Goal: Find specific page/section: Find specific page/section

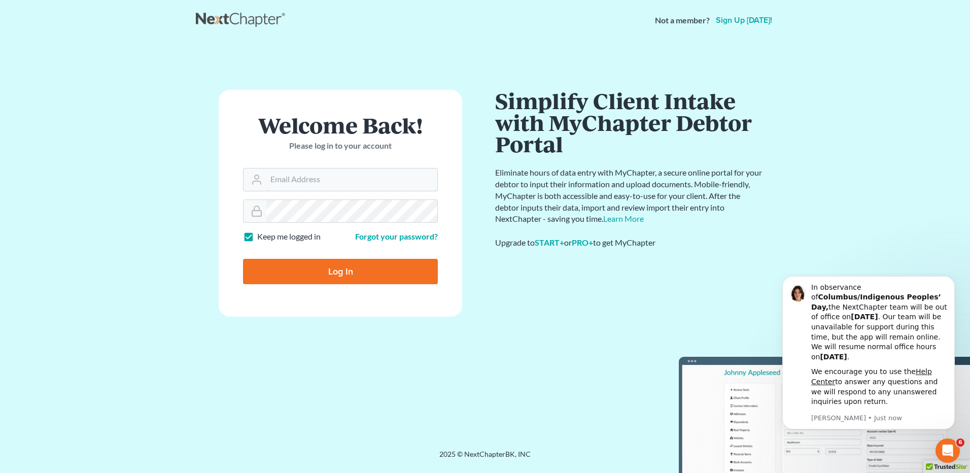
type input "[EMAIL_ADDRESS][DOMAIN_NAME]"
click at [342, 270] on input "Log In" at bounding box center [340, 271] width 195 height 25
type input "Thinking..."
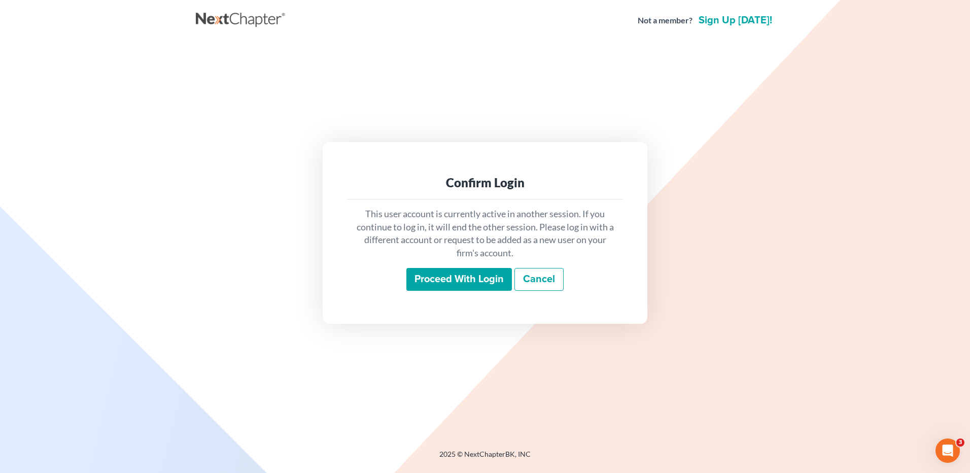
click at [443, 279] on input "Proceed with login" at bounding box center [459, 279] width 106 height 23
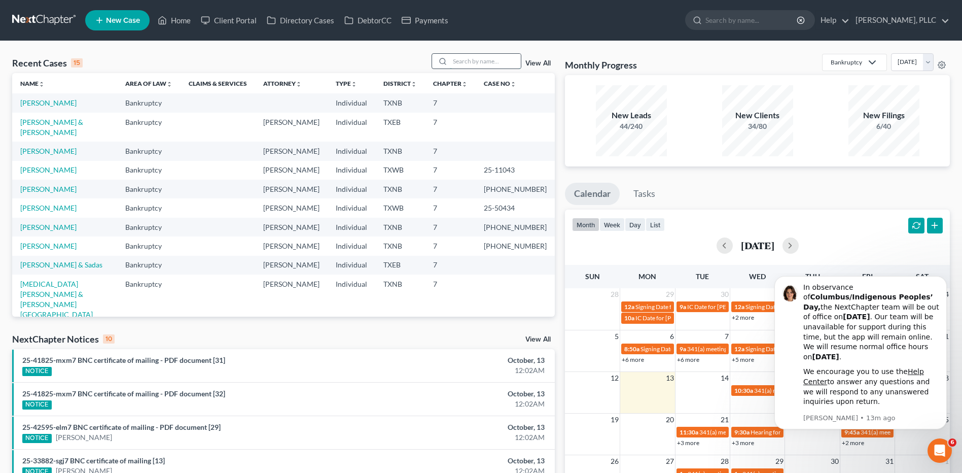
click at [480, 59] on input "search" at bounding box center [485, 61] width 71 height 15
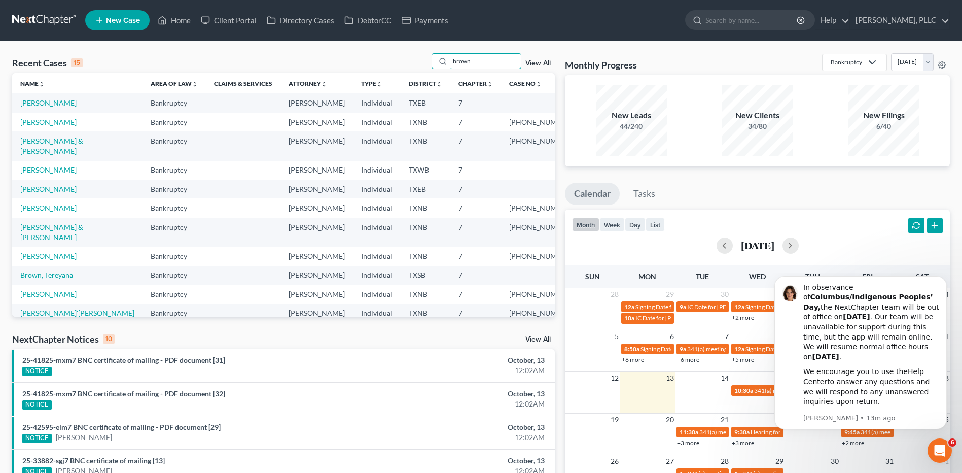
type input "brown"
click at [482, 62] on input "brown" at bounding box center [485, 61] width 71 height 15
click at [61, 142] on link "[PERSON_NAME] & [PERSON_NAME]" at bounding box center [51, 145] width 63 height 19
select select "4"
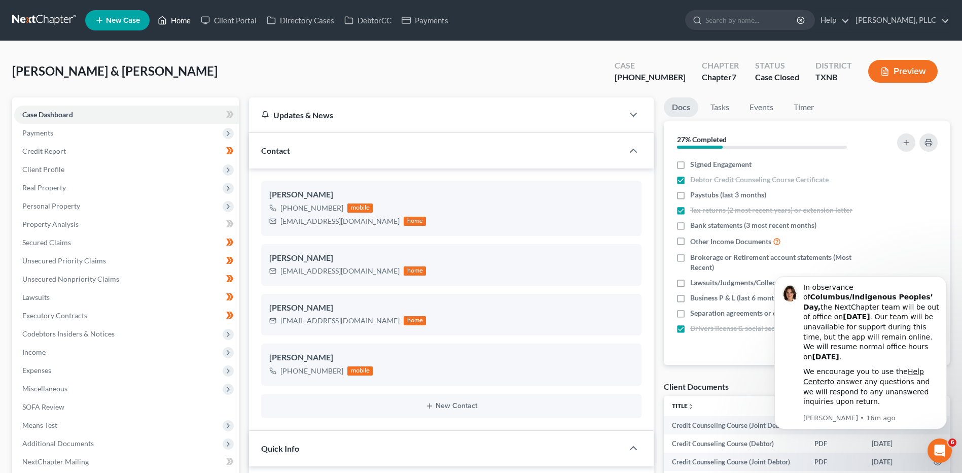
click at [186, 18] on link "Home" at bounding box center [174, 20] width 43 height 18
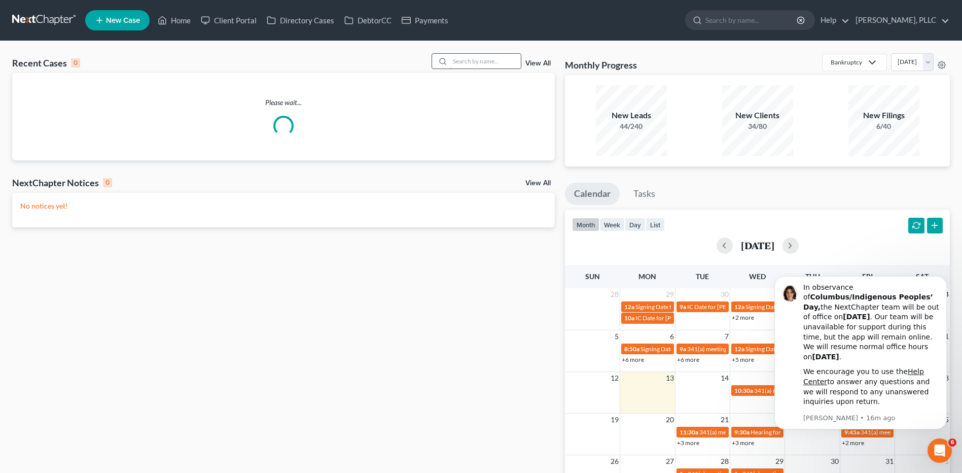
click at [486, 59] on input "search" at bounding box center [485, 61] width 71 height 15
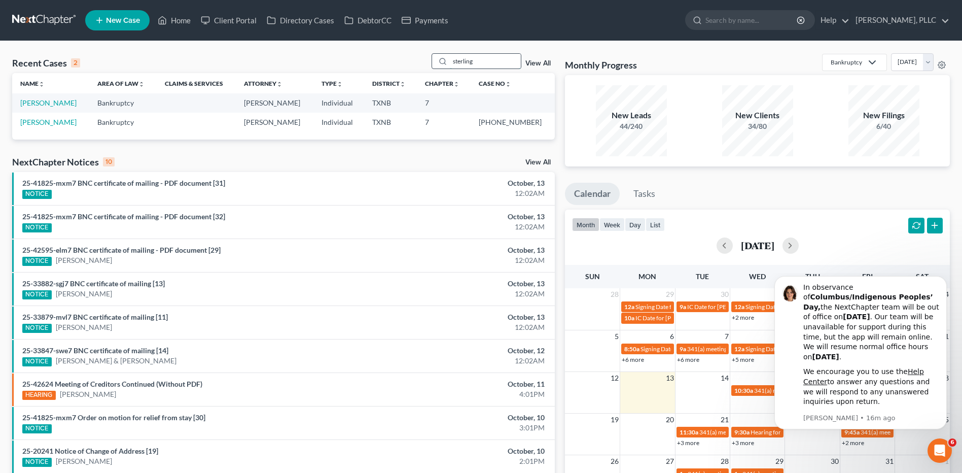
type input "sterling"
click at [50, 121] on link "[PERSON_NAME]" at bounding box center [48, 122] width 56 height 9
select select "6"
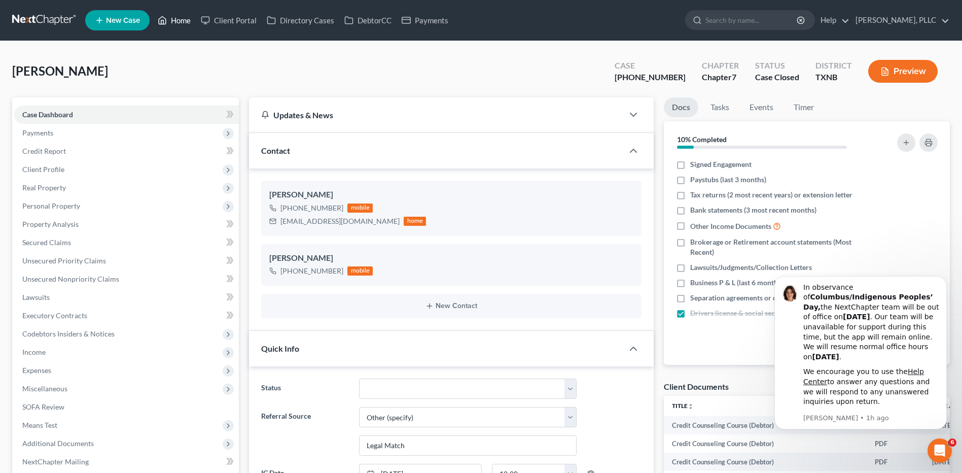
click at [180, 20] on link "Home" at bounding box center [174, 20] width 43 height 18
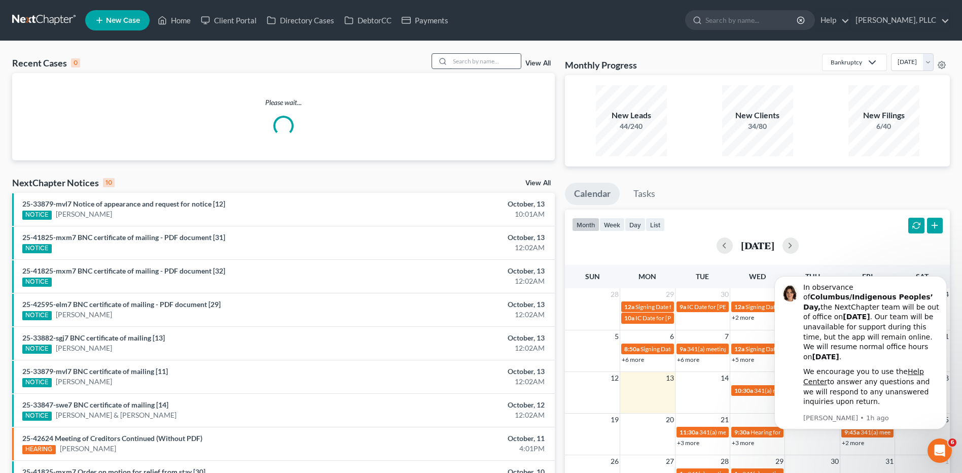
click at [488, 60] on input "search" at bounding box center [485, 61] width 71 height 15
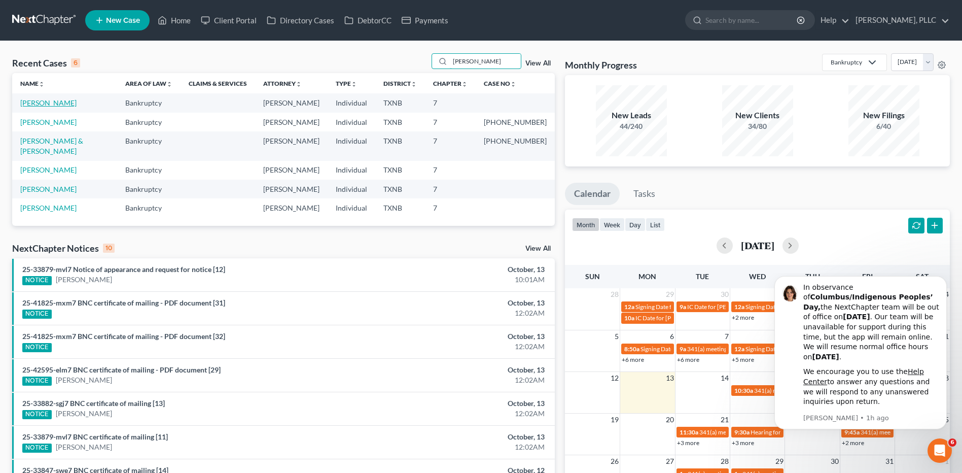
type input "[PERSON_NAME]"
click at [52, 104] on link "[PERSON_NAME]" at bounding box center [48, 102] width 56 height 9
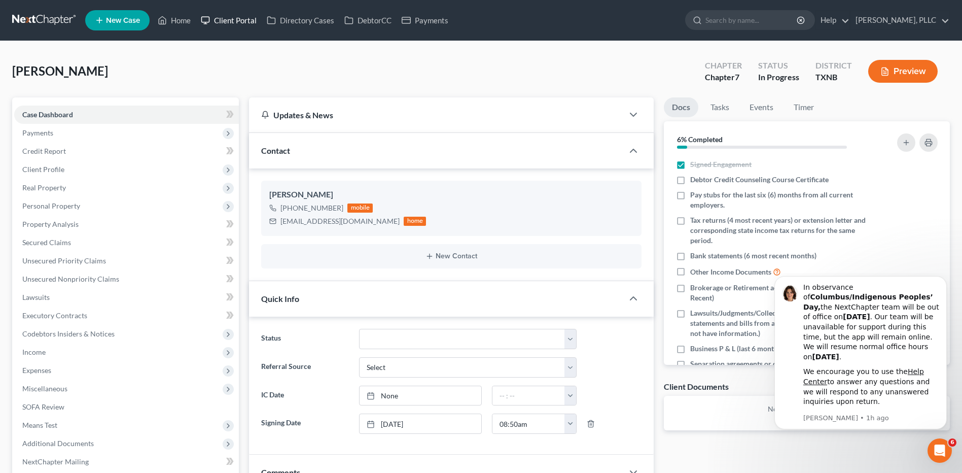
click at [224, 19] on link "Client Portal" at bounding box center [229, 20] width 66 height 18
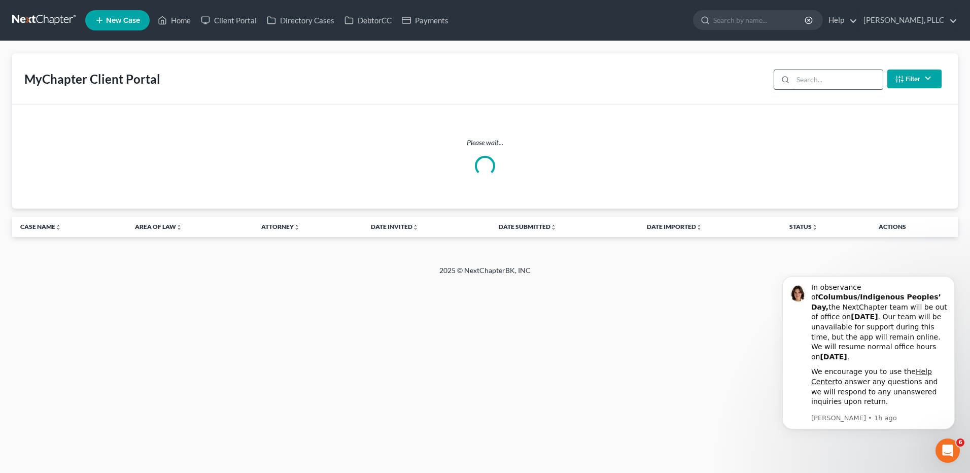
click at [830, 80] on input "search" at bounding box center [838, 79] width 90 height 19
type input "[PERSON_NAME]"
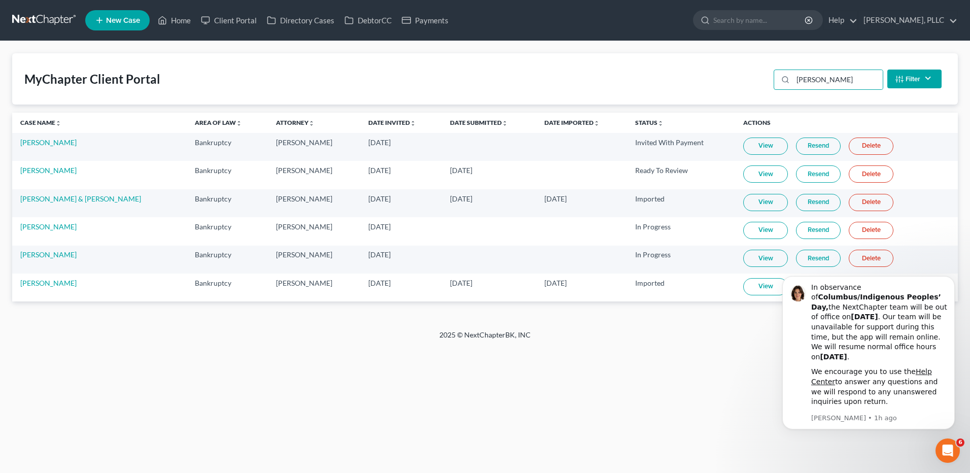
click at [746, 144] on link "View" at bounding box center [765, 145] width 45 height 17
click at [53, 256] on link "[PERSON_NAME]" at bounding box center [48, 254] width 56 height 9
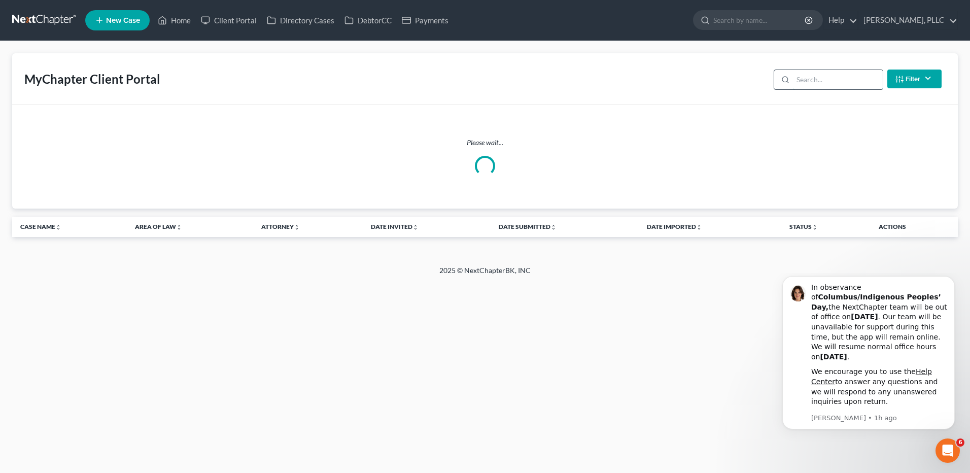
click at [818, 80] on input "search" at bounding box center [838, 79] width 90 height 19
type input "[PERSON_NAME]"
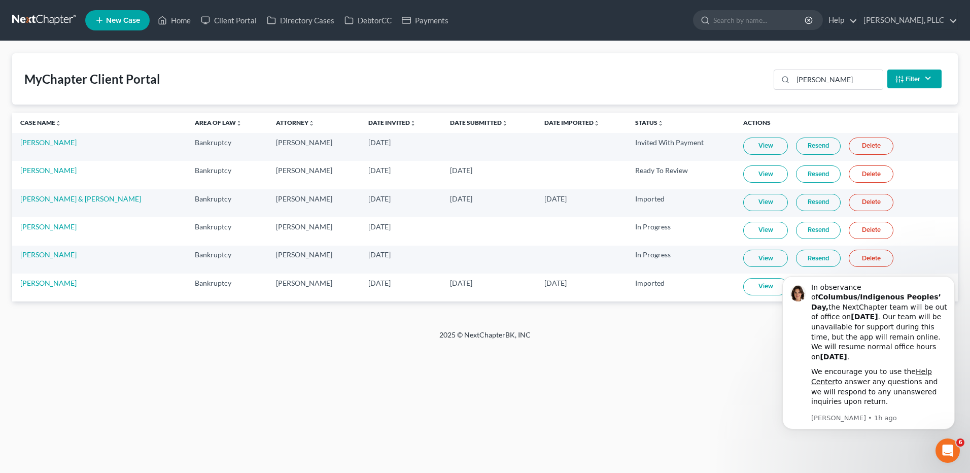
click at [760, 259] on link "View" at bounding box center [765, 258] width 45 height 17
